Goal: Task Accomplishment & Management: Use online tool/utility

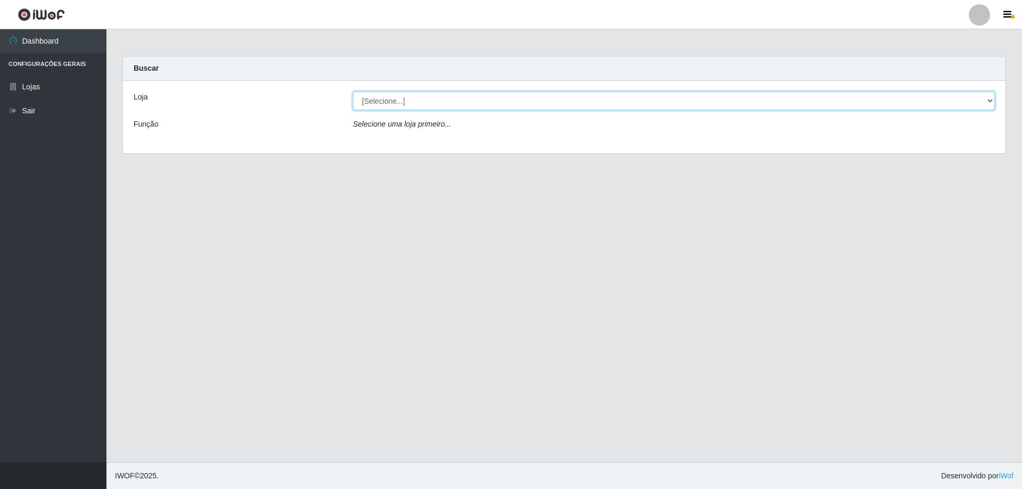
drag, startPoint x: 404, startPoint y: 102, endPoint x: 406, endPoint y: 108, distance: 5.7
click at [404, 102] on select "[Selecione...] Atacado Vem - [STREET_ADDRESS]" at bounding box center [674, 101] width 642 height 19
select select "461"
click at [353, 92] on select "[Selecione...] Atacado Vem - [STREET_ADDRESS]" at bounding box center [674, 101] width 642 height 19
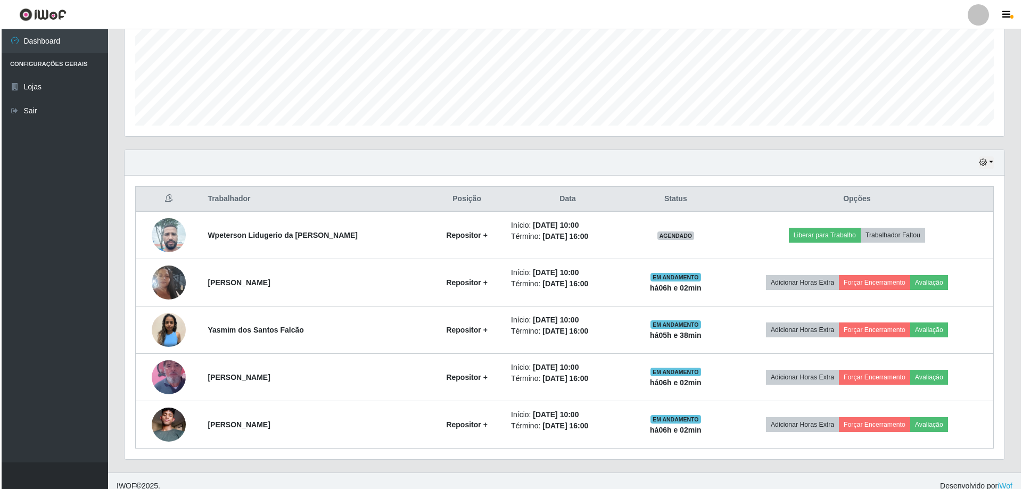
scroll to position [265, 0]
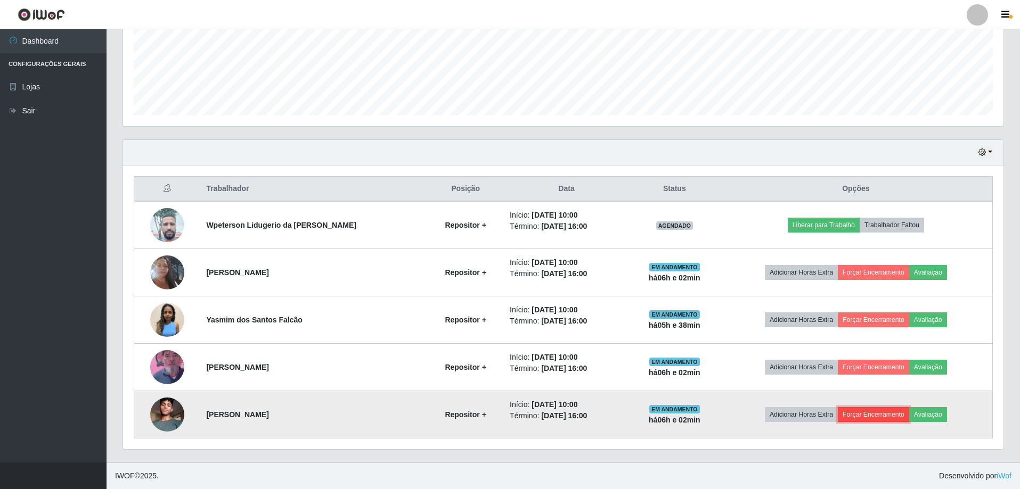
click at [884, 412] on button "Forçar Encerramento" at bounding box center [873, 414] width 71 height 15
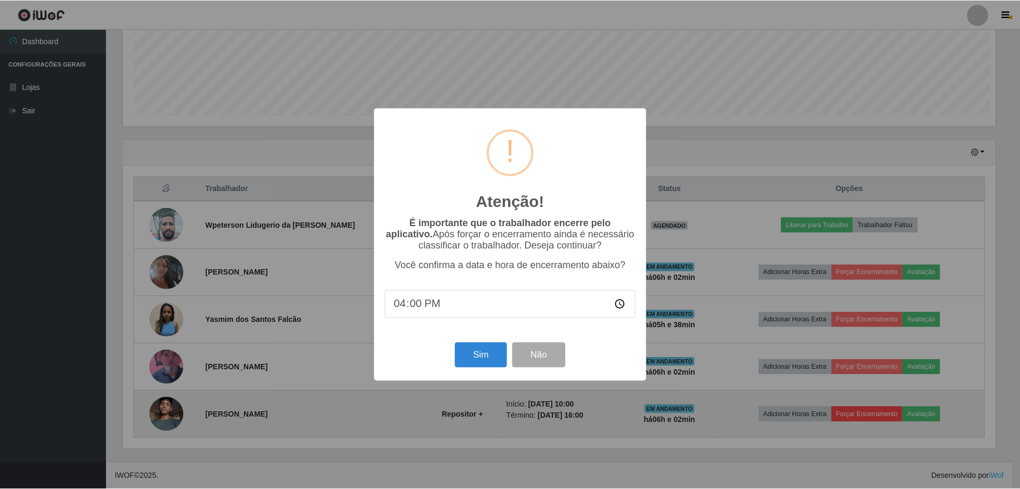
scroll to position [221, 875]
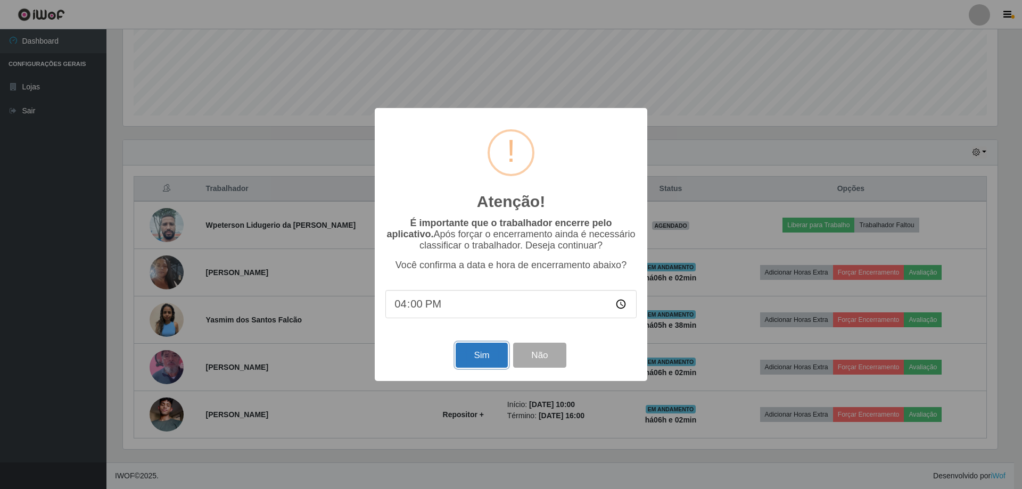
click at [472, 363] on button "Sim" at bounding box center [482, 355] width 52 height 25
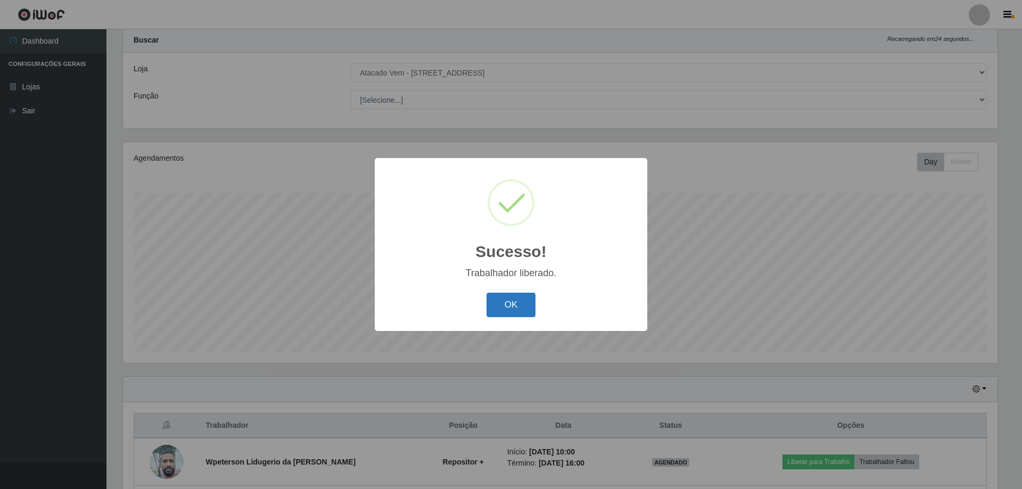
click at [506, 314] on button "OK" at bounding box center [512, 305] width 50 height 25
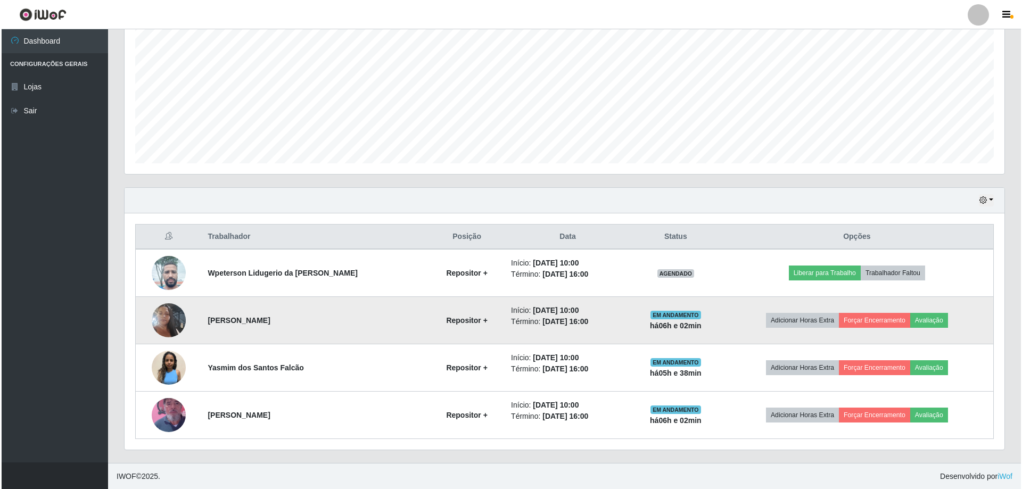
scroll to position [218, 0]
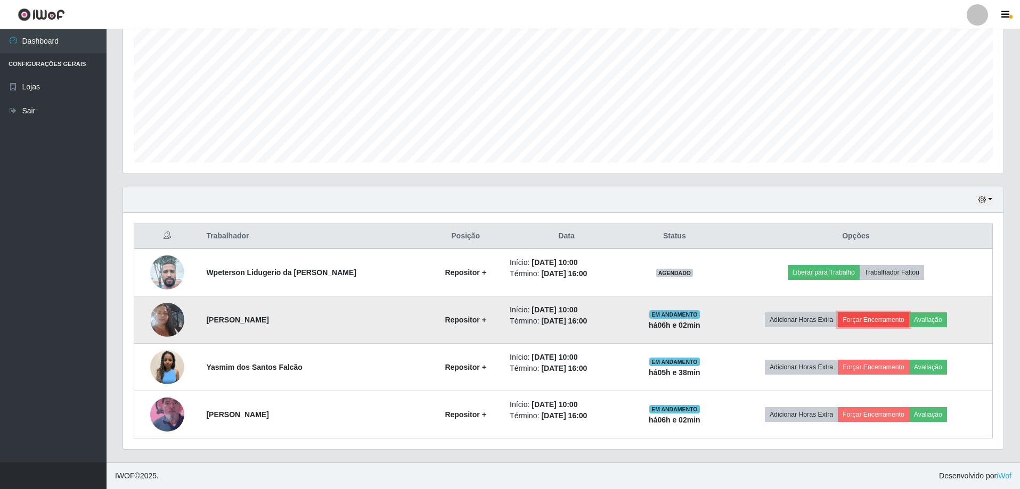
click at [855, 322] on button "Forçar Encerramento" at bounding box center [873, 320] width 71 height 15
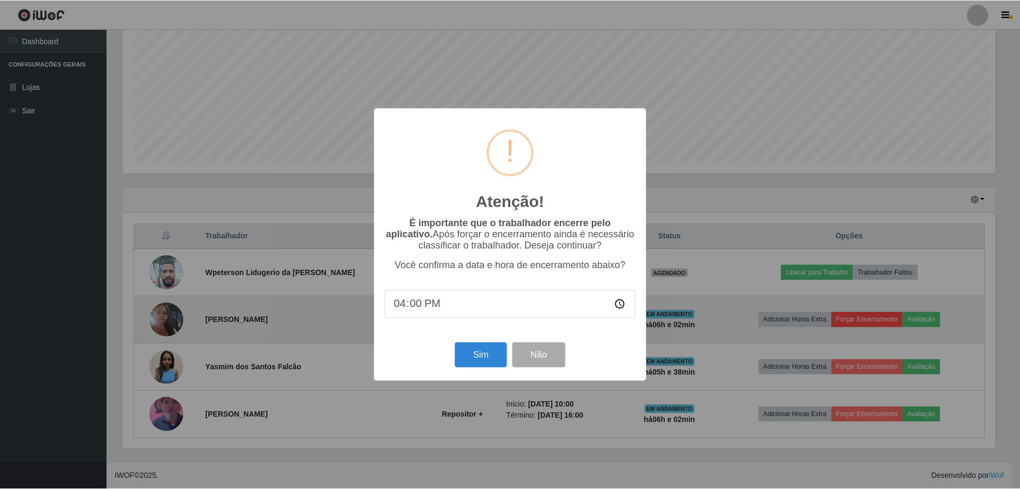
scroll to position [221, 875]
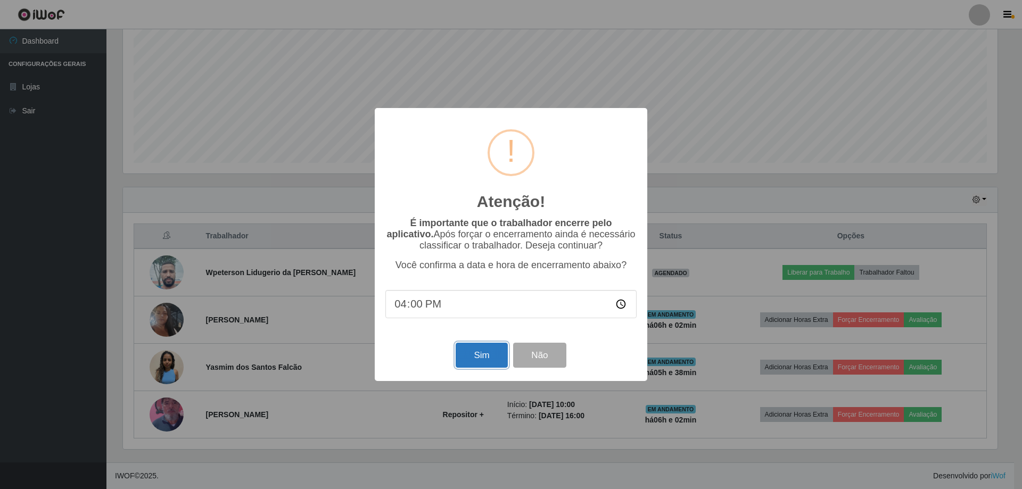
click at [486, 368] on button "Sim" at bounding box center [482, 355] width 52 height 25
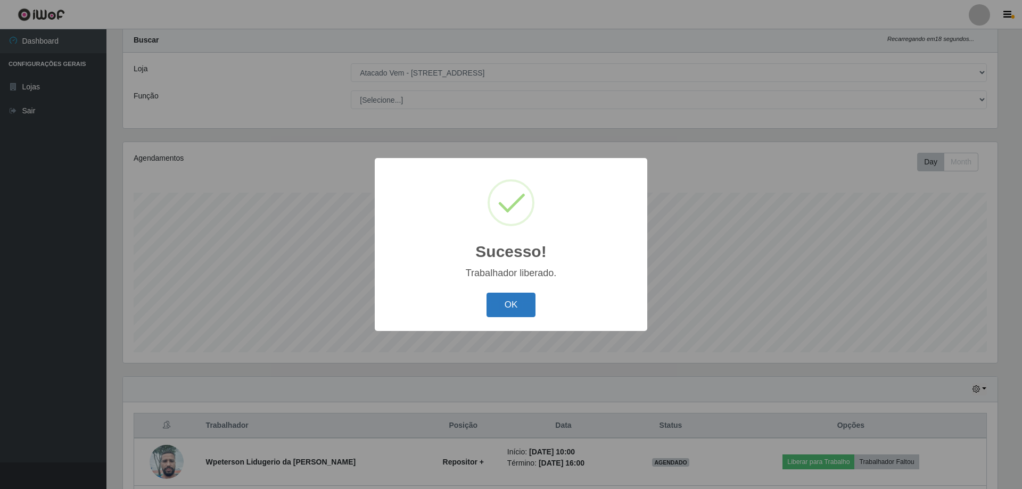
click at [517, 315] on button "OK" at bounding box center [512, 305] width 50 height 25
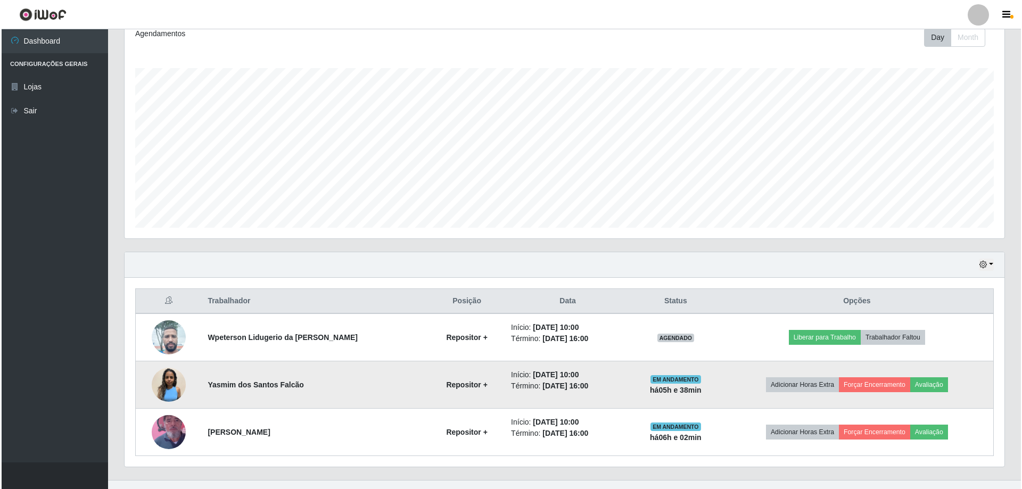
scroll to position [170, 0]
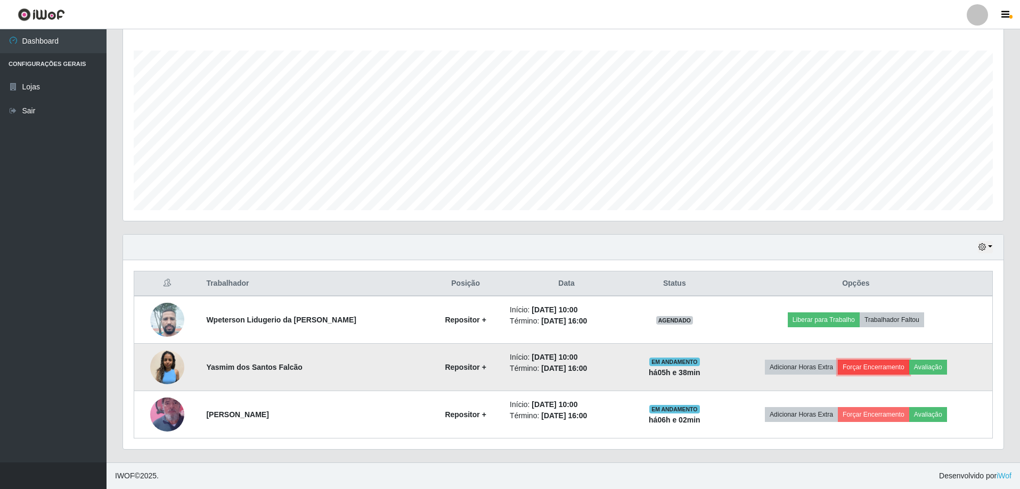
click at [860, 370] on button "Forçar Encerramento" at bounding box center [873, 367] width 71 height 15
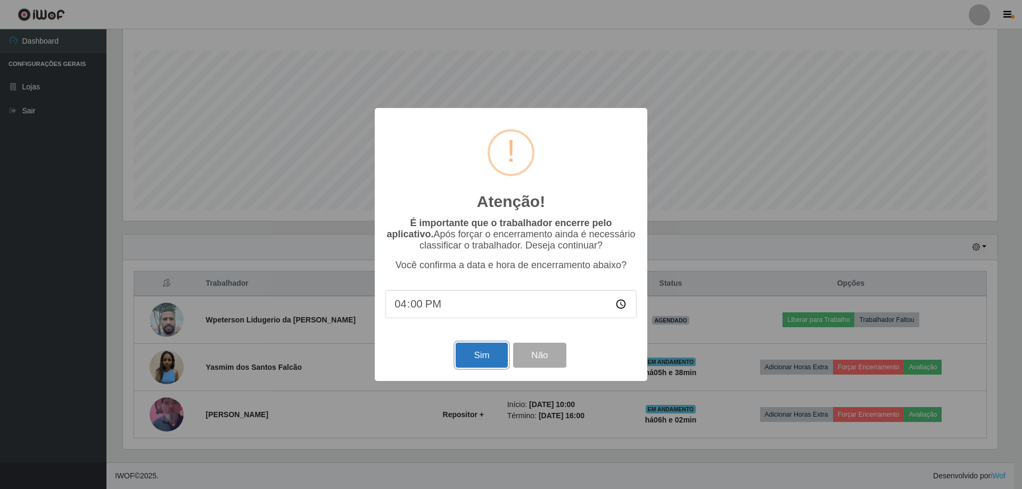
click at [470, 361] on button "Sim" at bounding box center [482, 355] width 52 height 25
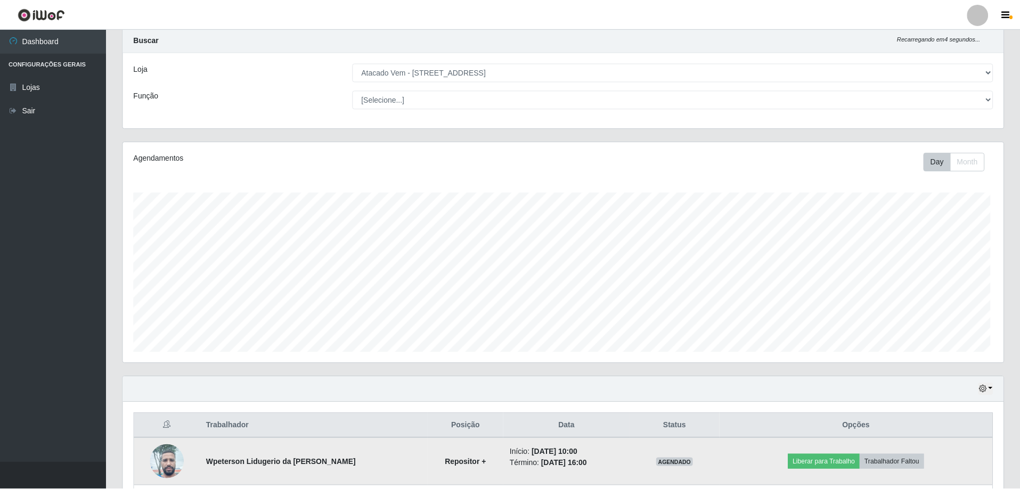
scroll to position [0, 0]
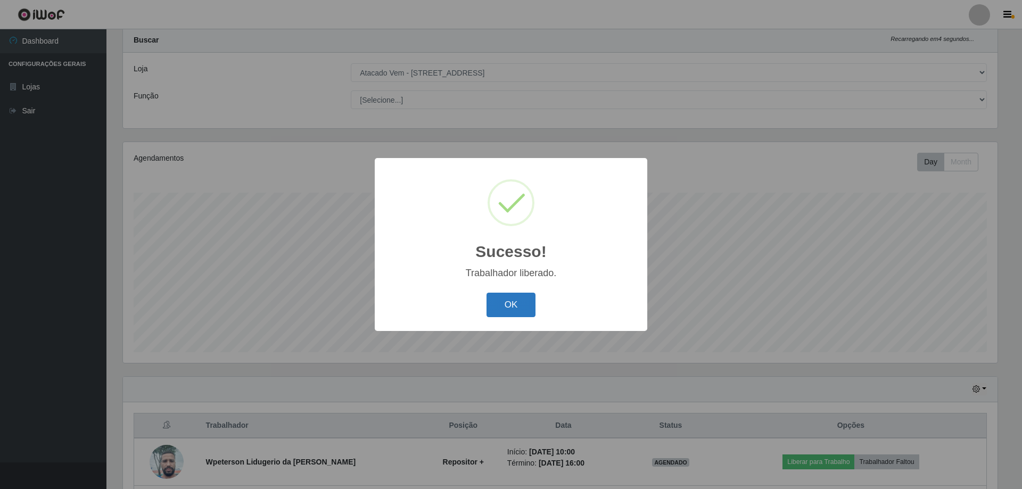
drag, startPoint x: 511, startPoint y: 309, endPoint x: 746, endPoint y: 267, distance: 238.0
click at [516, 308] on button "OK" at bounding box center [512, 305] width 50 height 25
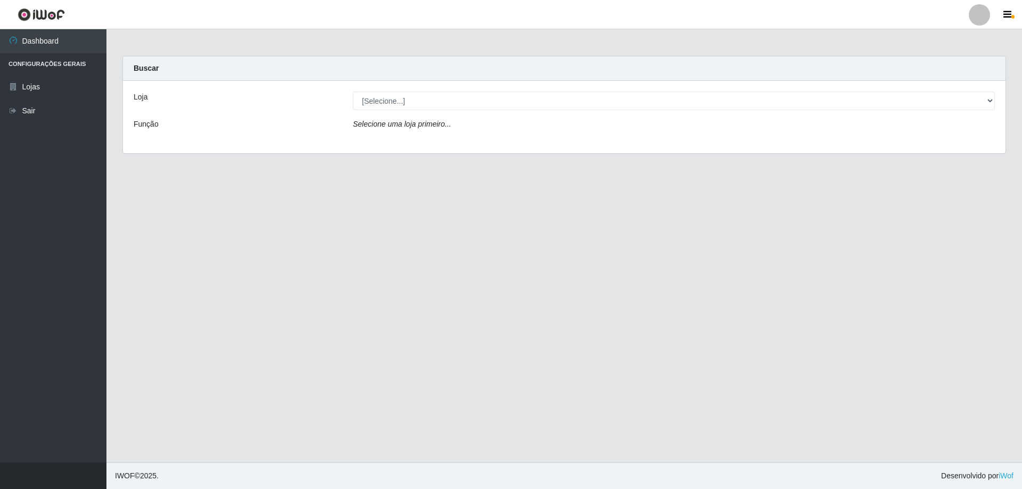
drag, startPoint x: 405, startPoint y: 88, endPoint x: 411, endPoint y: 92, distance: 6.7
click at [406, 88] on div "Loja [Selecione...] Atacado Vem - Loja 47 Jardim Limoeiro Função Selecione uma …" at bounding box center [564, 117] width 883 height 72
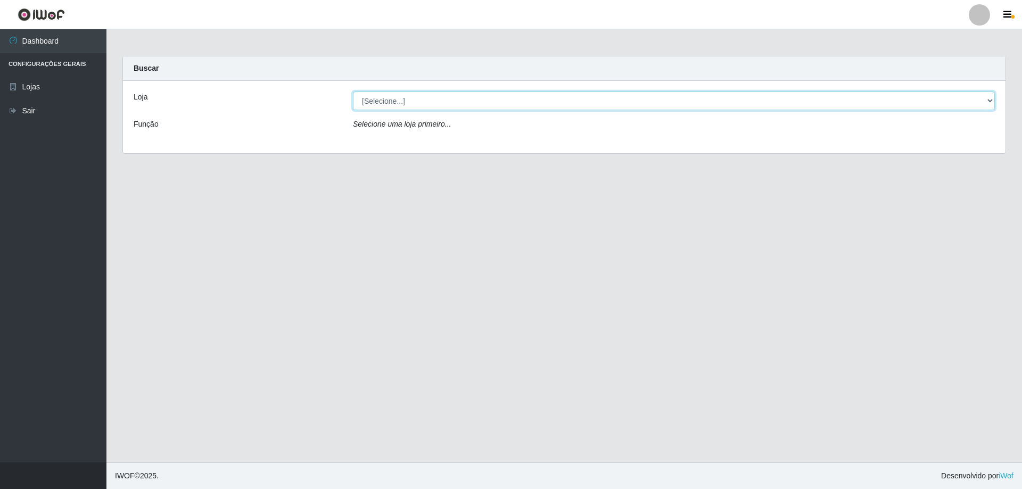
click at [415, 99] on select "[Selecione...] Atacado Vem - [STREET_ADDRESS]" at bounding box center [674, 101] width 642 height 19
select select "461"
click at [353, 92] on select "[Selecione...] Atacado Vem - [STREET_ADDRESS]" at bounding box center [674, 101] width 642 height 19
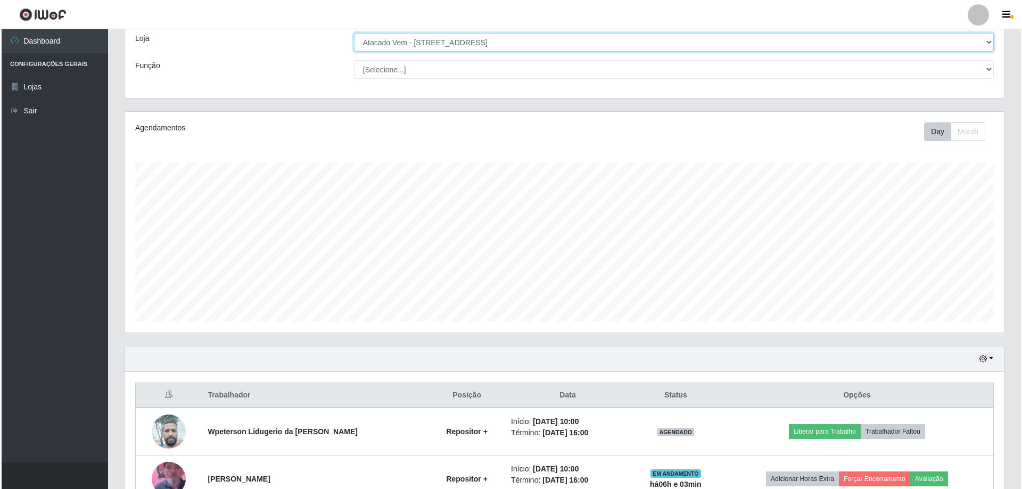
scroll to position [123, 0]
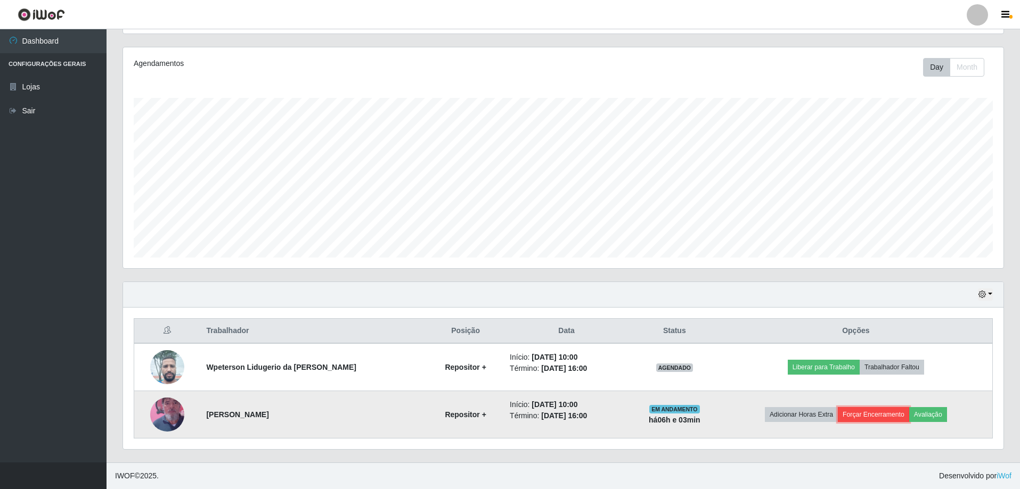
click at [871, 420] on button "Forçar Encerramento" at bounding box center [873, 414] width 71 height 15
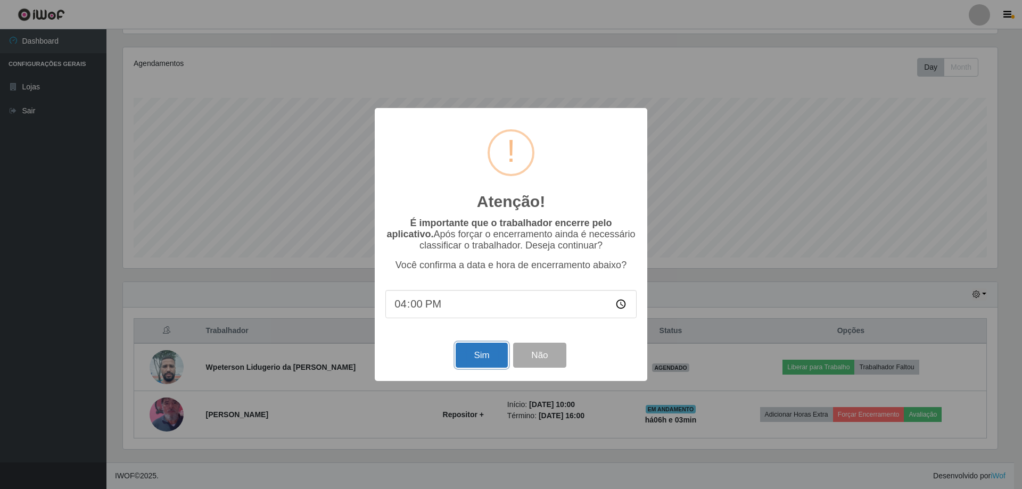
click at [485, 363] on button "Sim" at bounding box center [482, 355] width 52 height 25
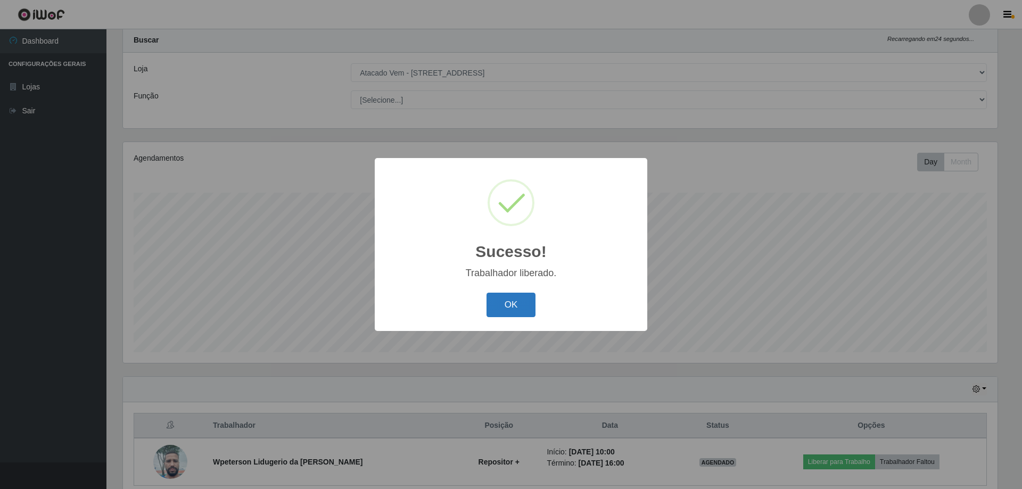
click at [511, 303] on button "OK" at bounding box center [512, 305] width 50 height 25
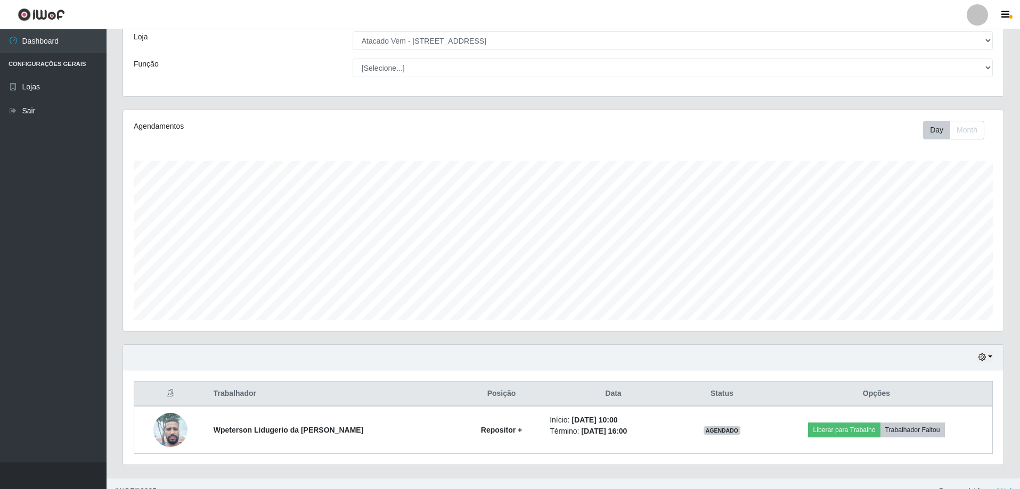
scroll to position [76, 0]
